Goal: Navigation & Orientation: Find specific page/section

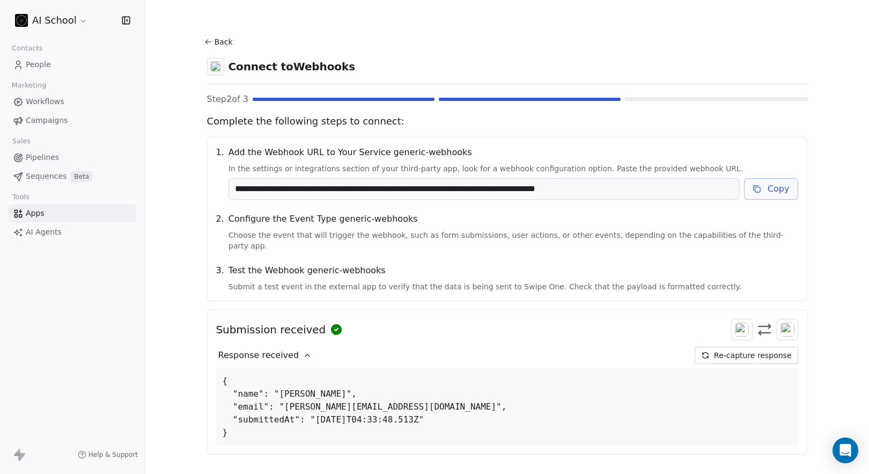
scroll to position [41, 0]
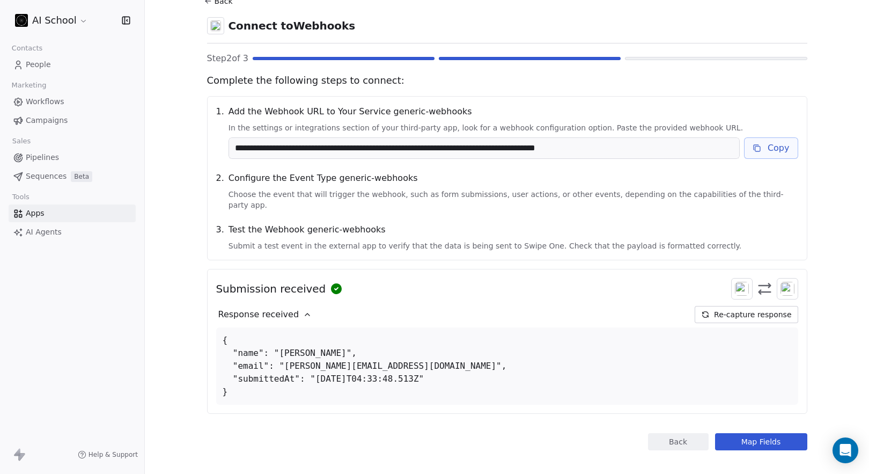
click at [685, 433] on button "Back" at bounding box center [678, 441] width 61 height 17
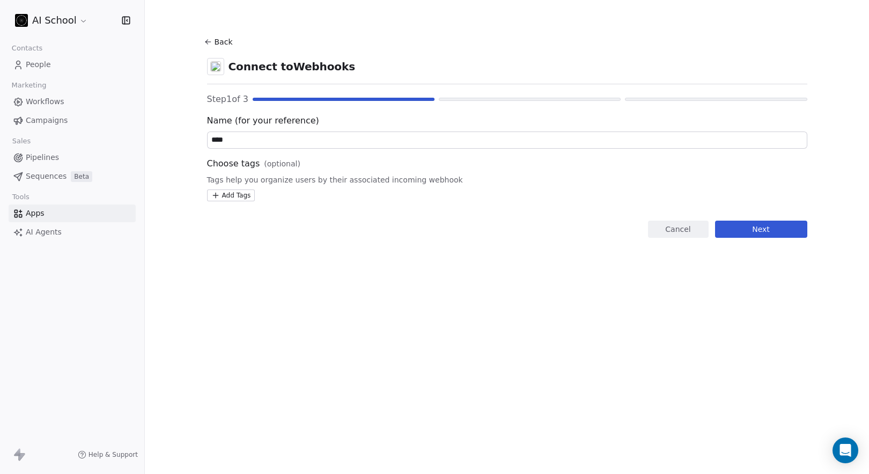
click at [220, 39] on button "Back" at bounding box center [220, 41] width 34 height 19
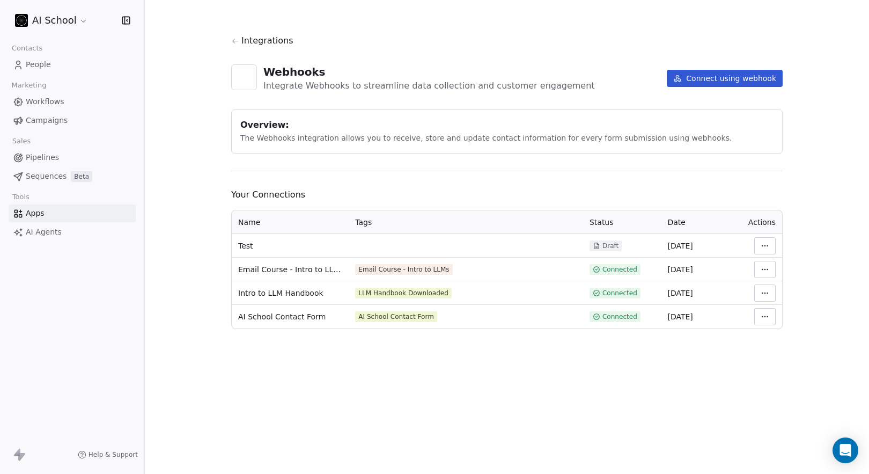
click at [355, 393] on div "Integrations Webhooks Integrate Webhooks to streamline data collection and cust…" at bounding box center [507, 237] width 724 height 474
click at [250, 37] on span "Integrations" at bounding box center [267, 40] width 52 height 13
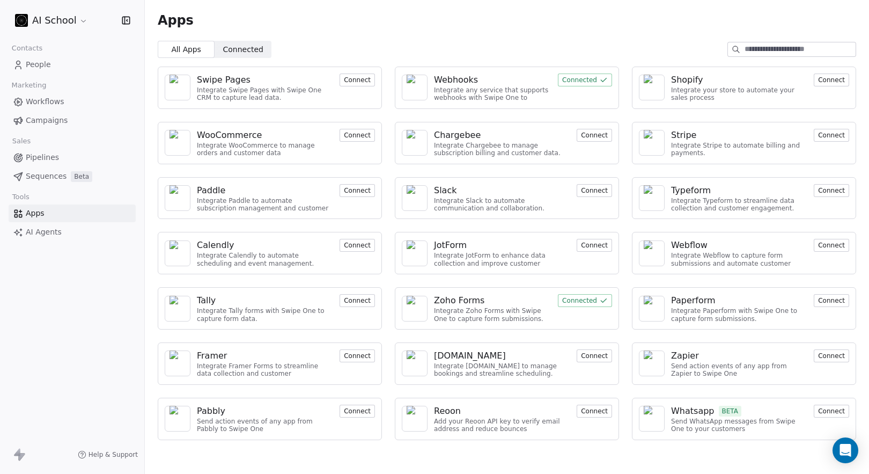
click at [774, 417] on div "Whatsapp BETA" at bounding box center [739, 410] width 136 height 13
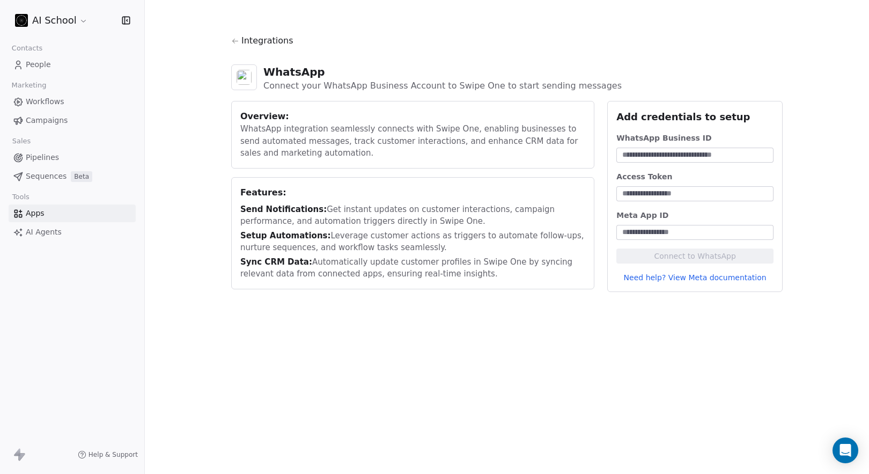
click at [251, 39] on span "Integrations" at bounding box center [267, 40] width 52 height 13
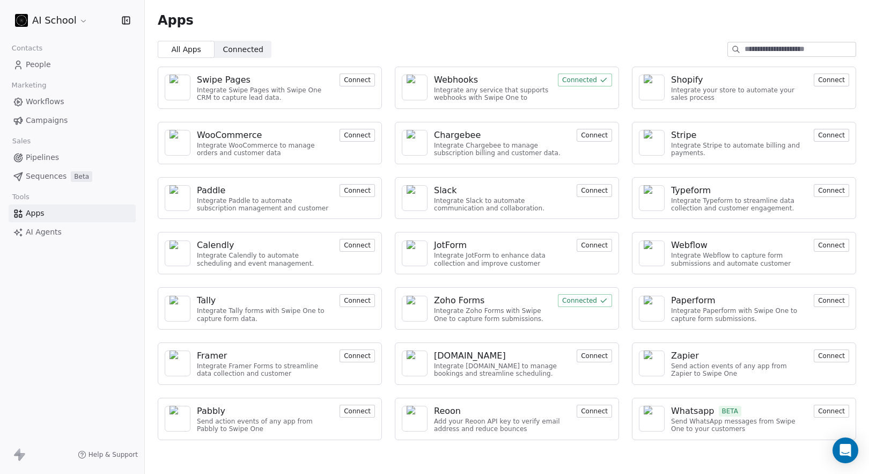
click at [225, 43] on span "Connected Connected" at bounding box center [243, 49] width 57 height 17
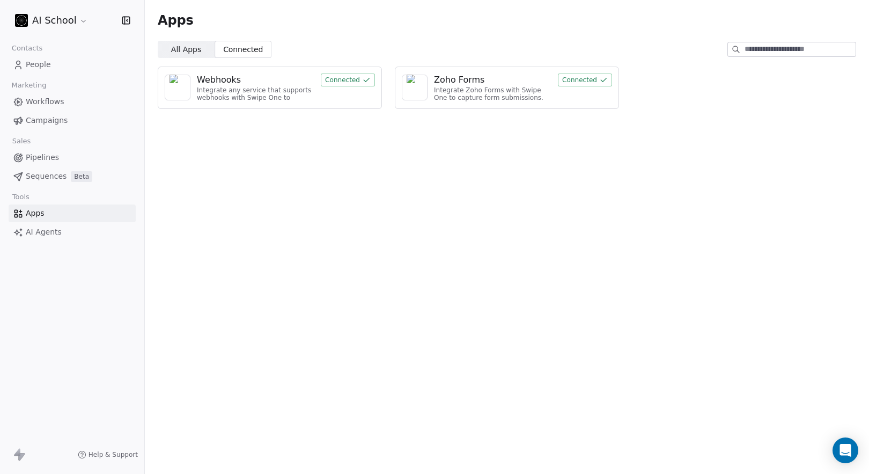
click at [170, 57] on span "All Apps All Apps" at bounding box center [186, 49] width 57 height 17
